Goal: Transaction & Acquisition: Purchase product/service

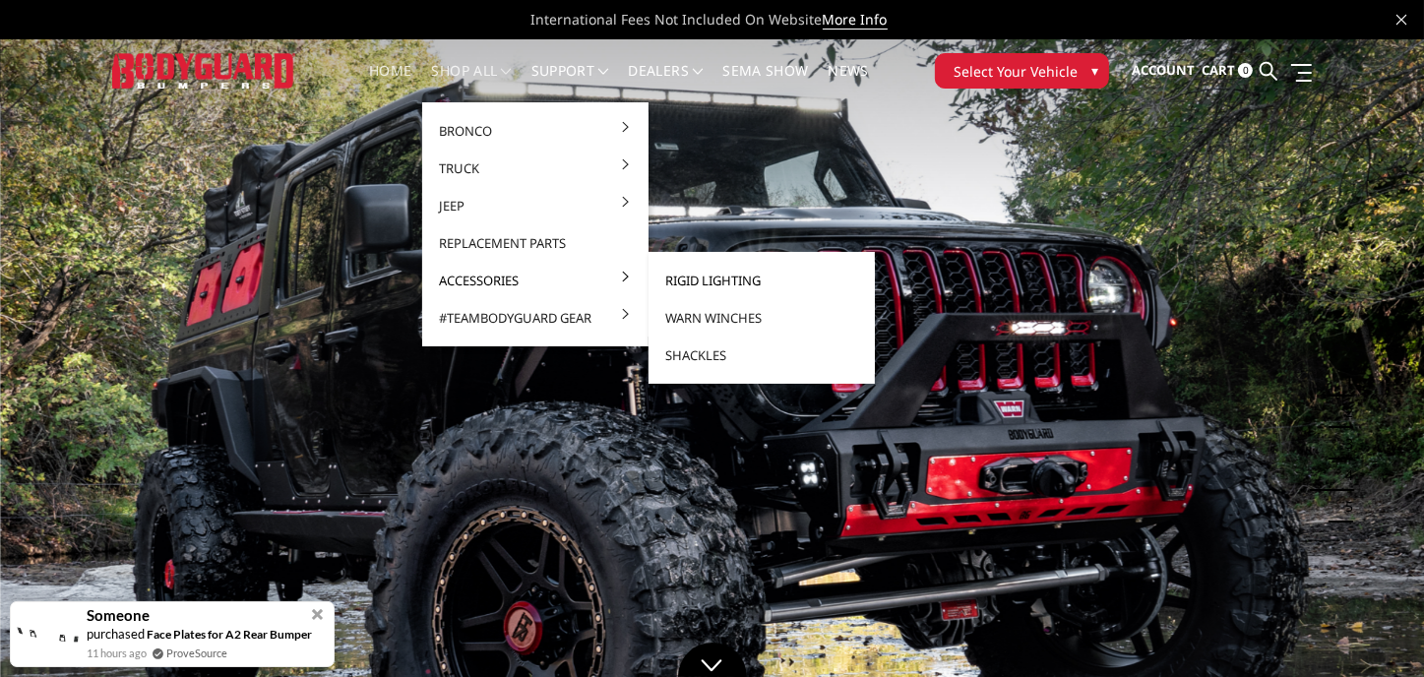
click at [684, 273] on link "Rigid Lighting" at bounding box center [761, 280] width 211 height 37
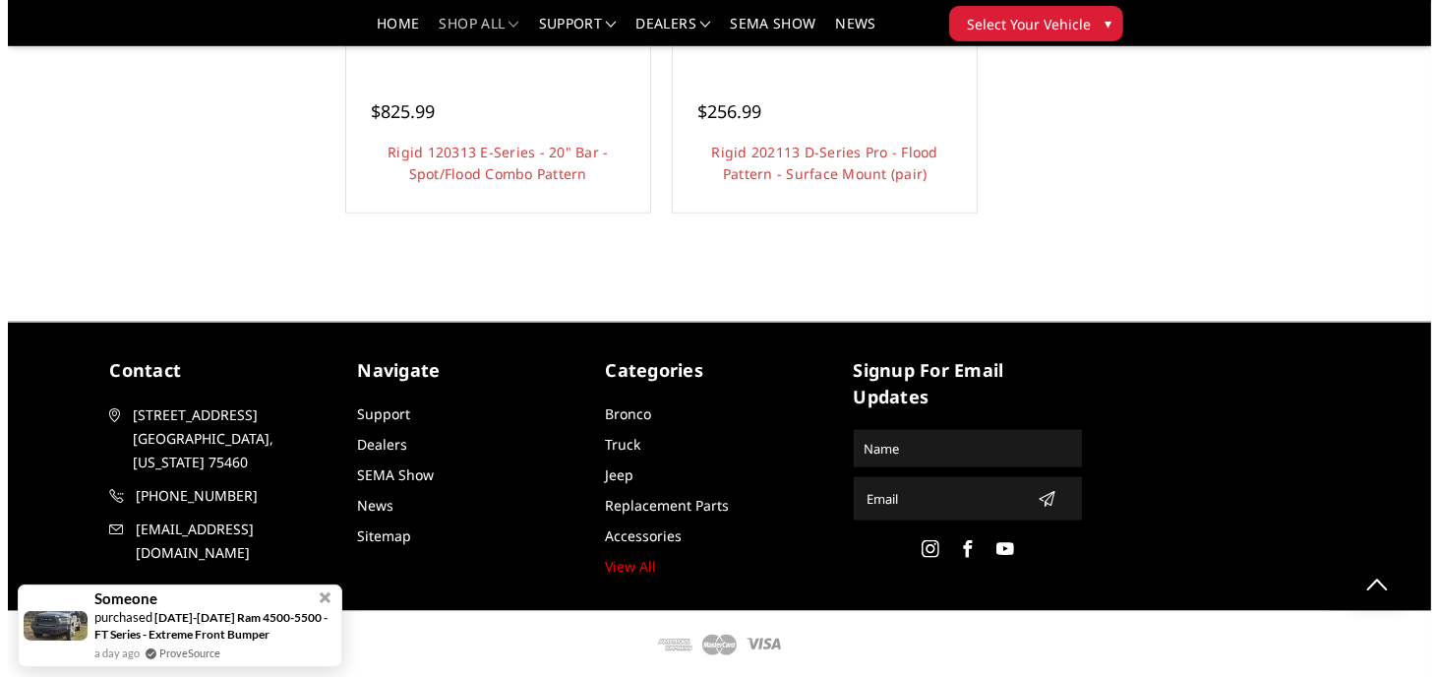
scroll to position [1252, 0]
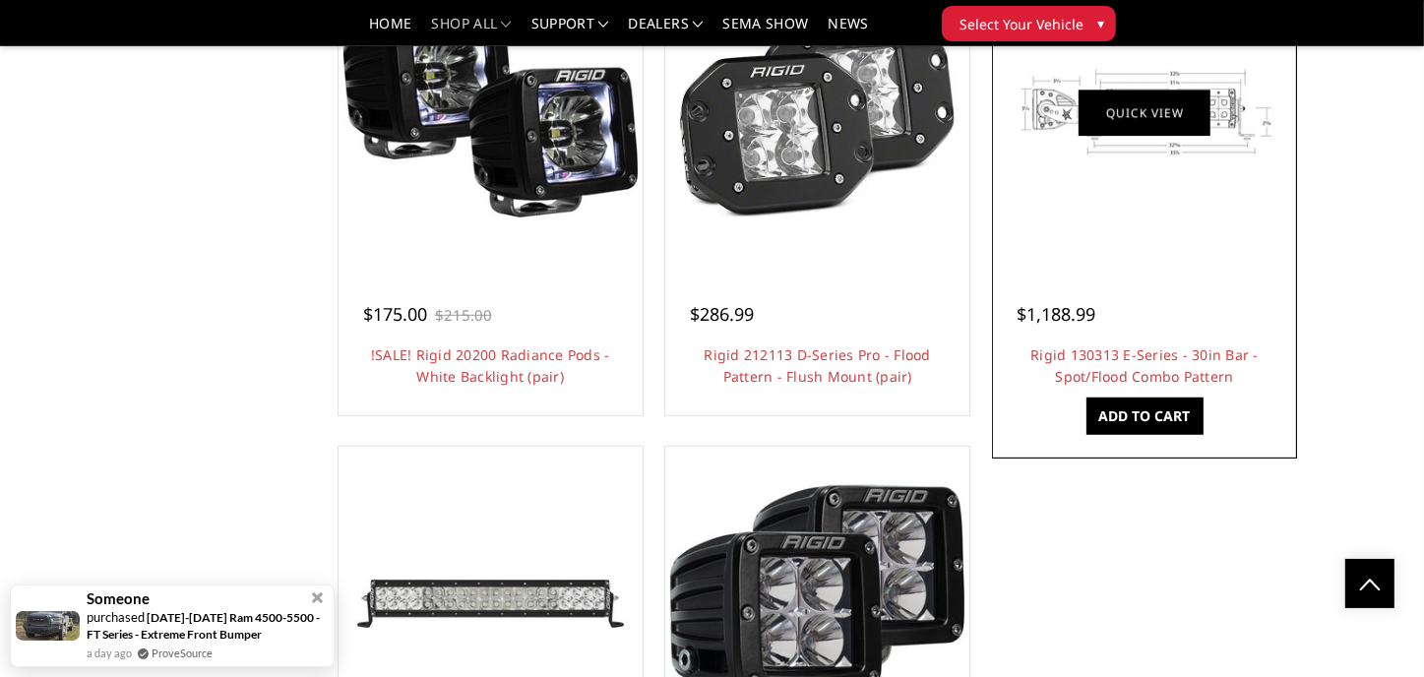
click at [1168, 121] on link "Quick view" at bounding box center [1144, 114] width 132 height 46
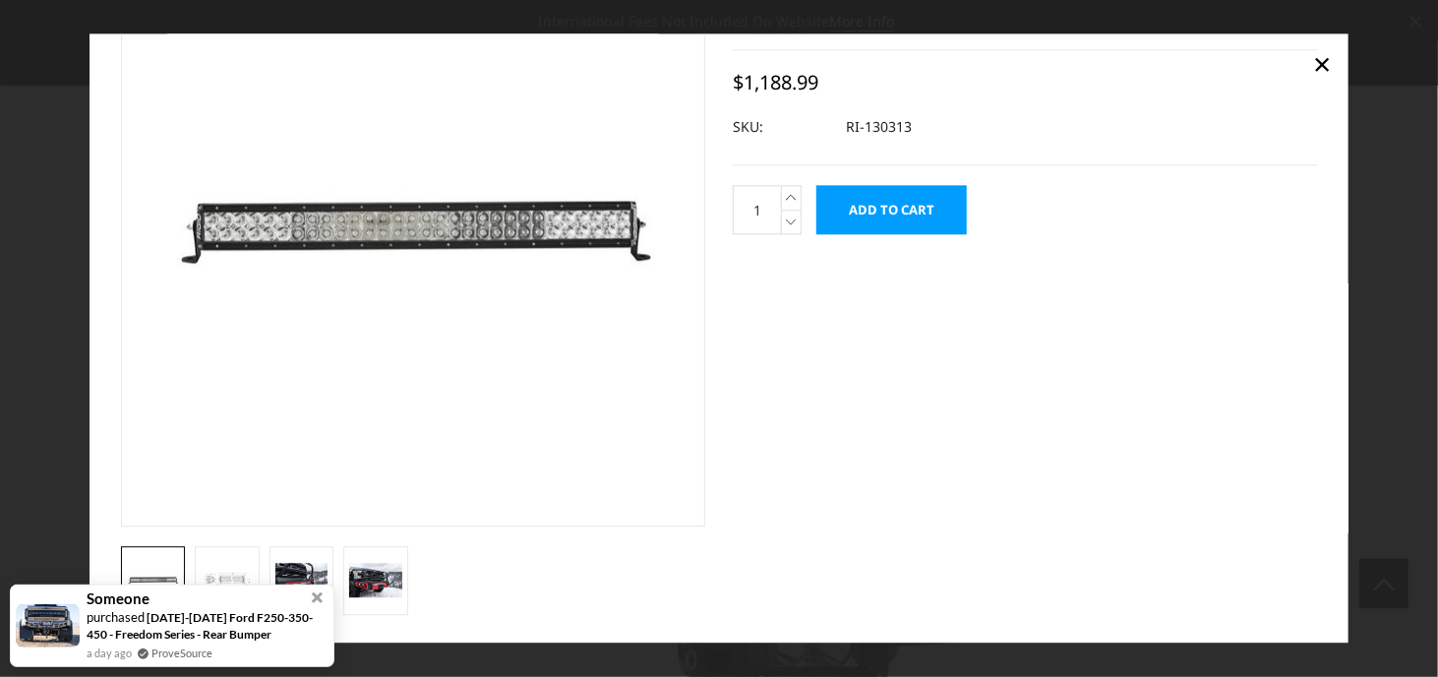
scroll to position [131, 0]
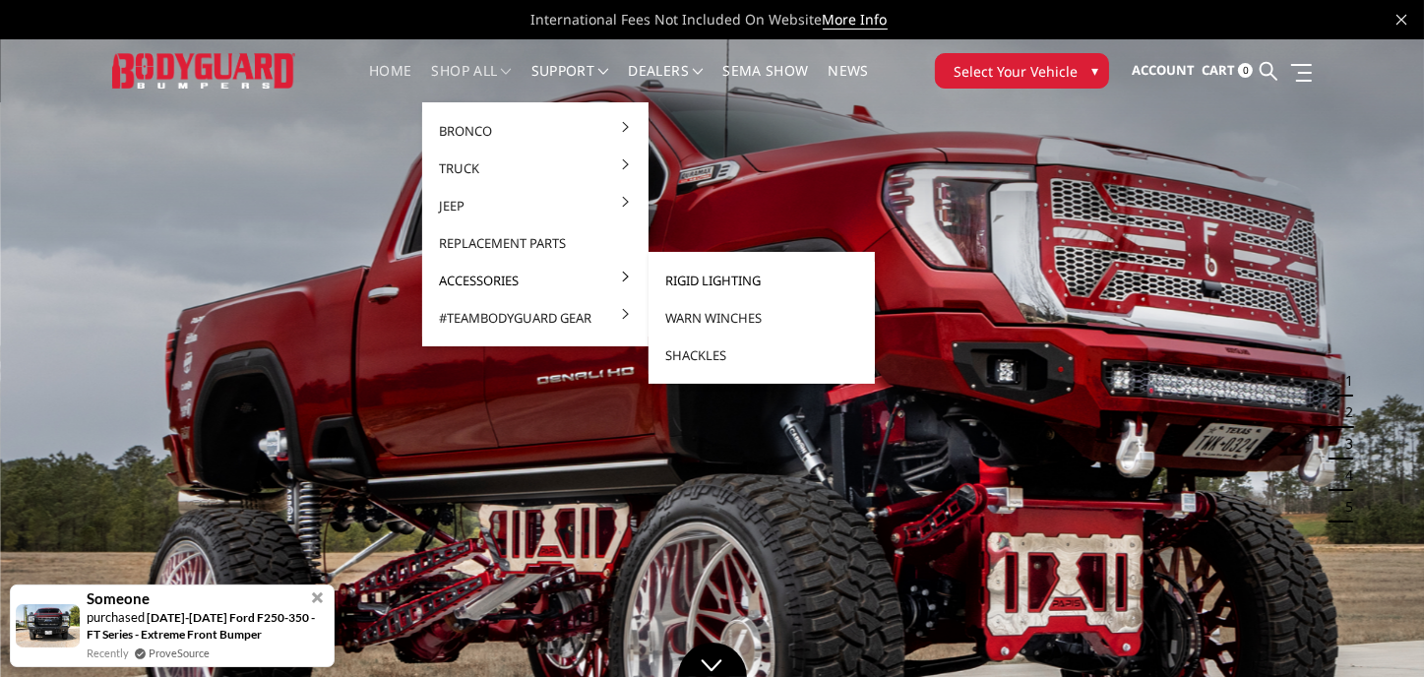
click at [686, 276] on link "Rigid Lighting" at bounding box center [761, 280] width 211 height 37
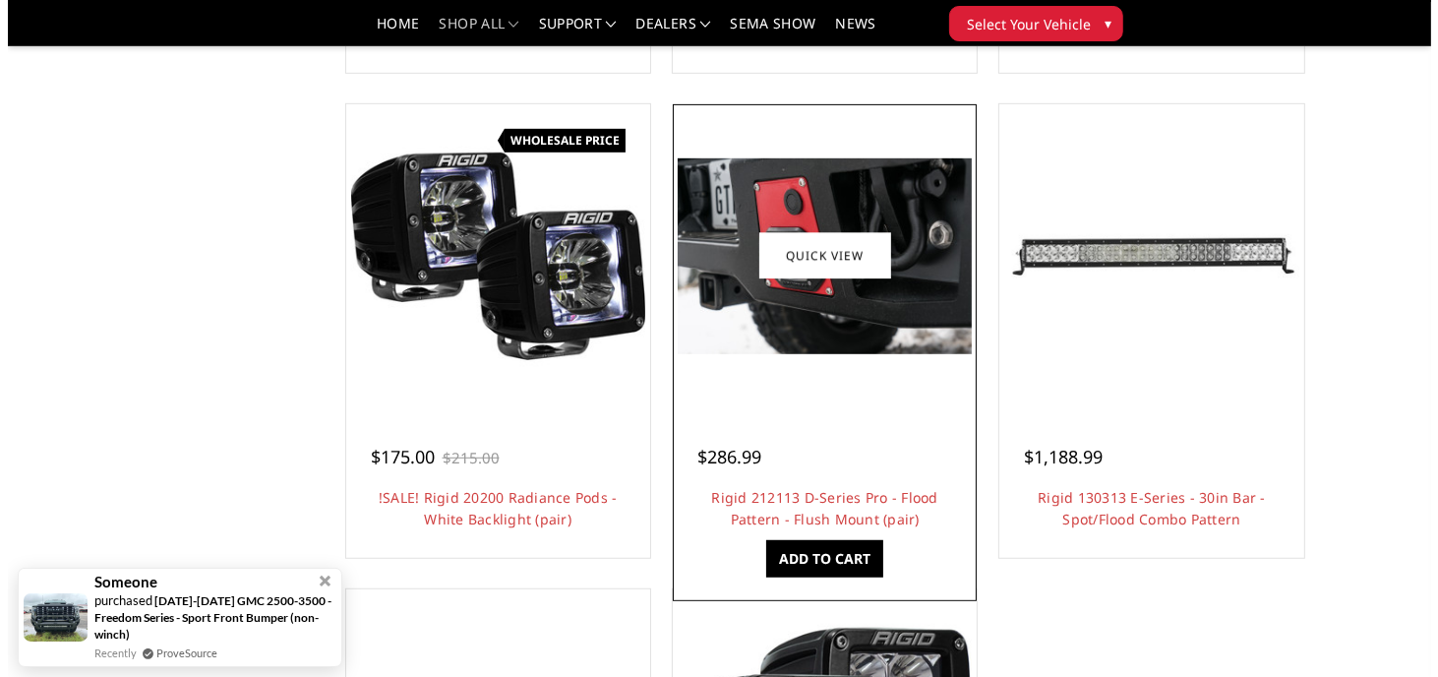
scroll to position [1181, 0]
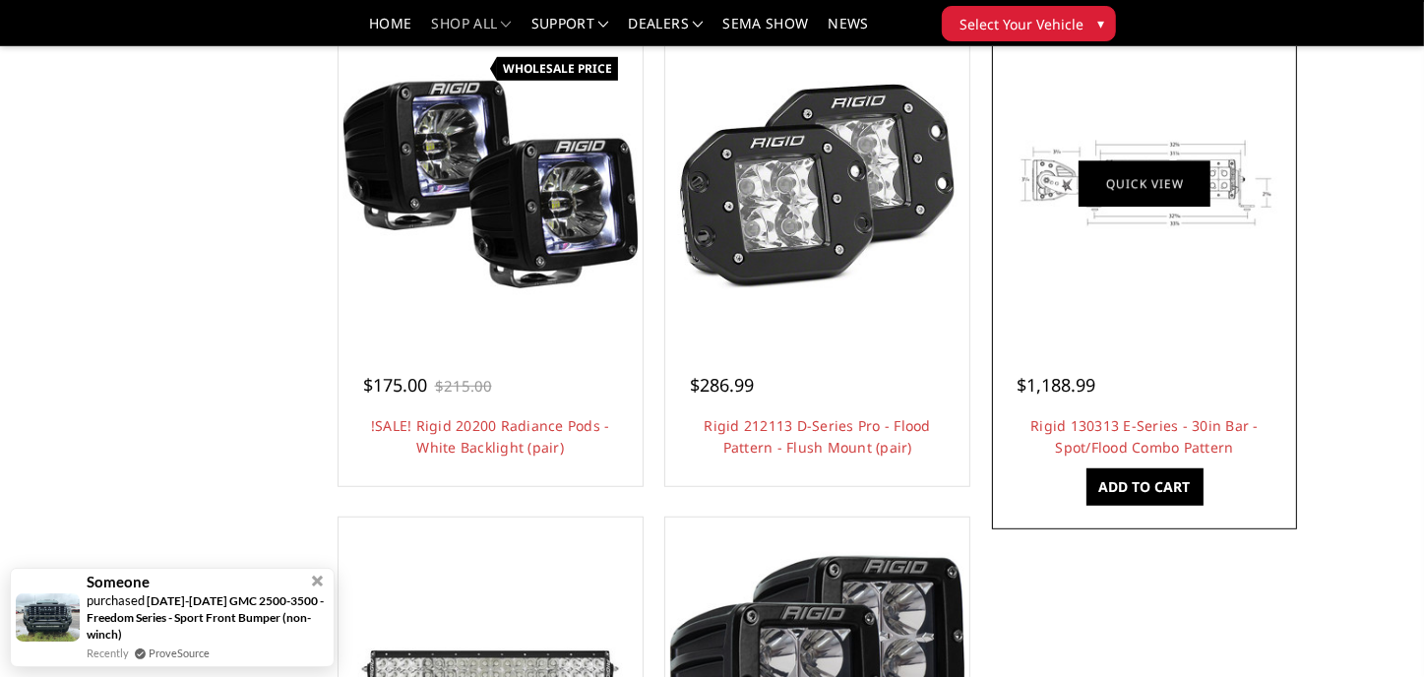
click at [1138, 188] on link "Quick view" at bounding box center [1144, 184] width 132 height 46
